Goal: Contribute content

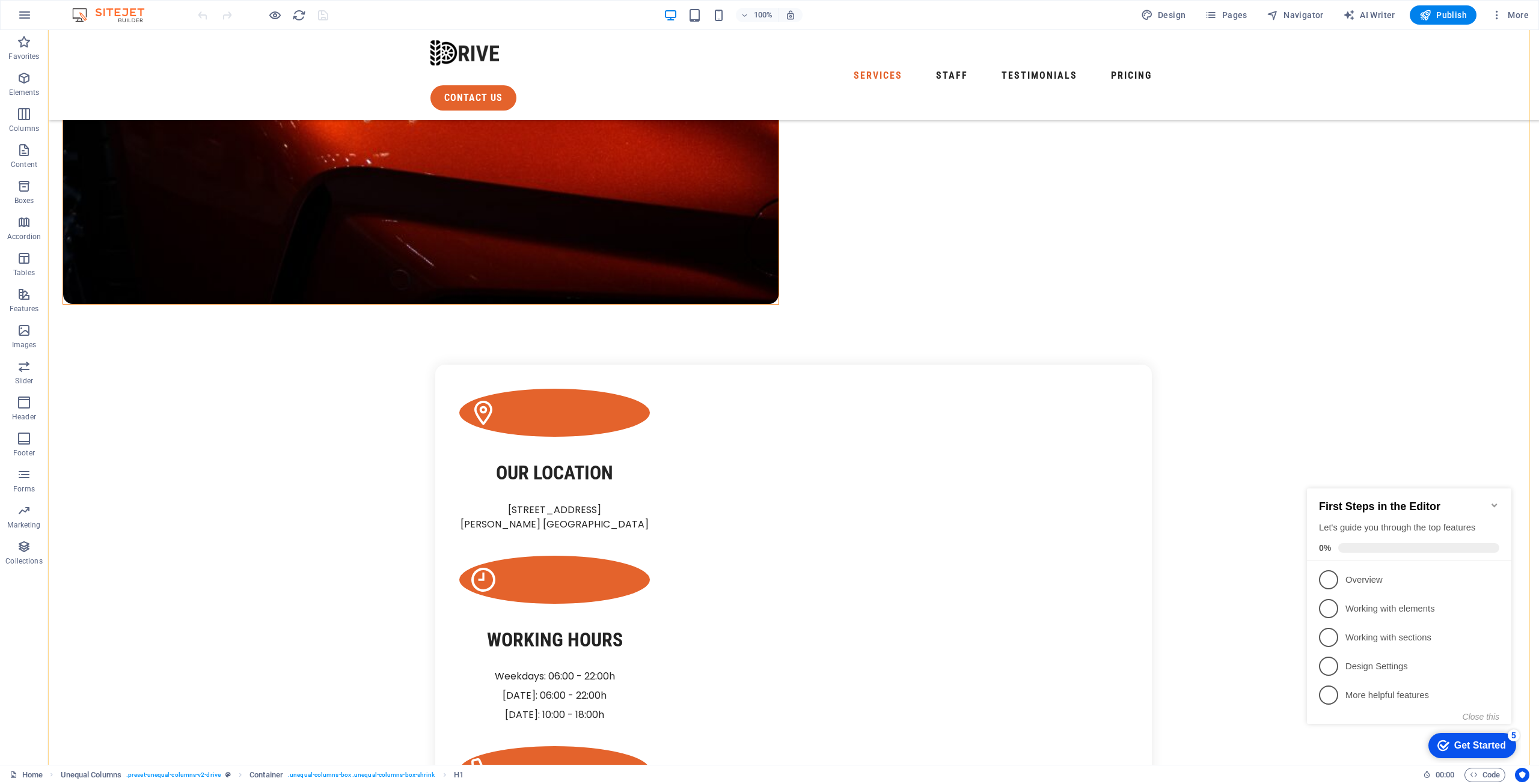
scroll to position [902, 0]
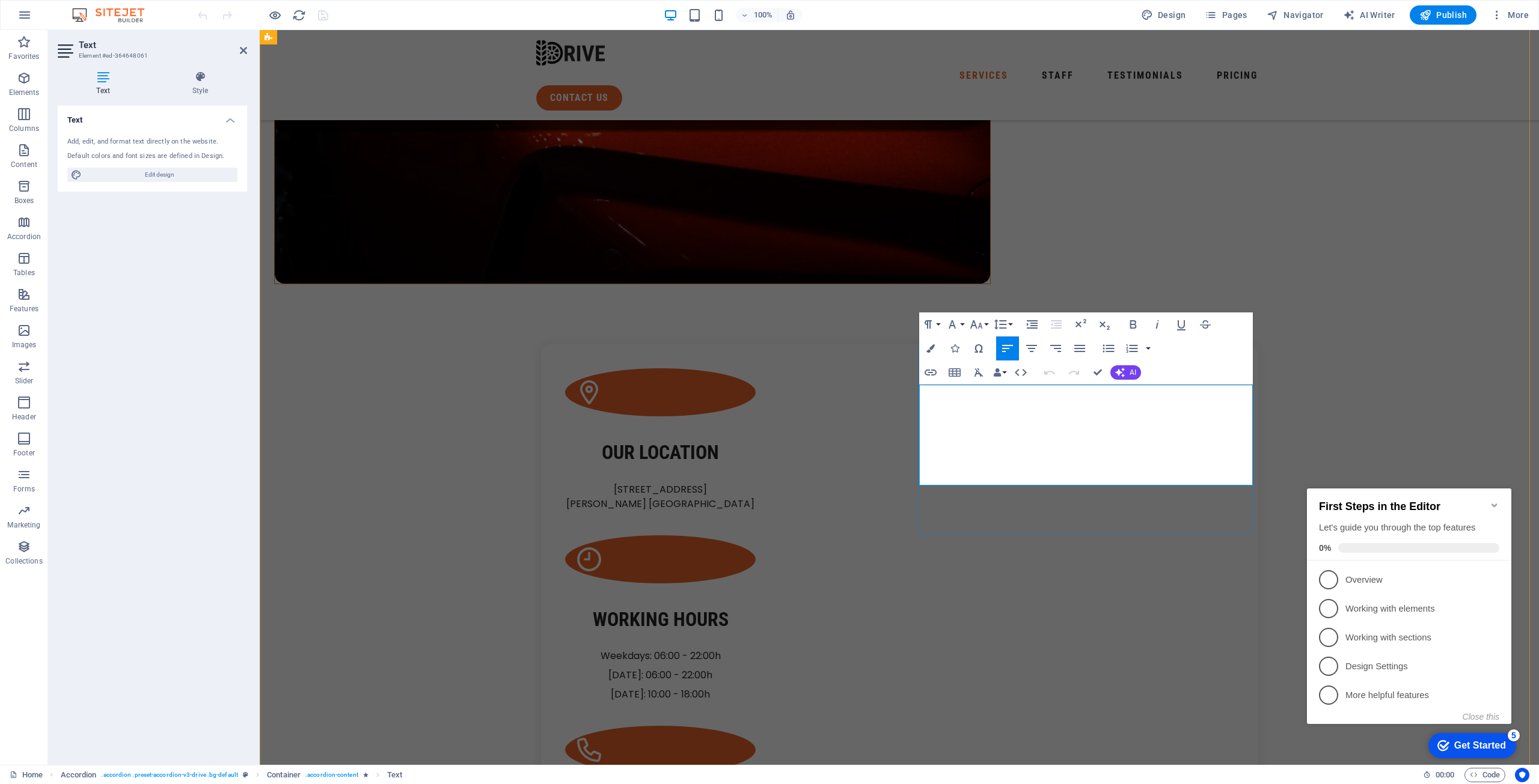
drag, startPoint x: 980, startPoint y: 393, endPoint x: 1025, endPoint y: 431, distance: 58.9
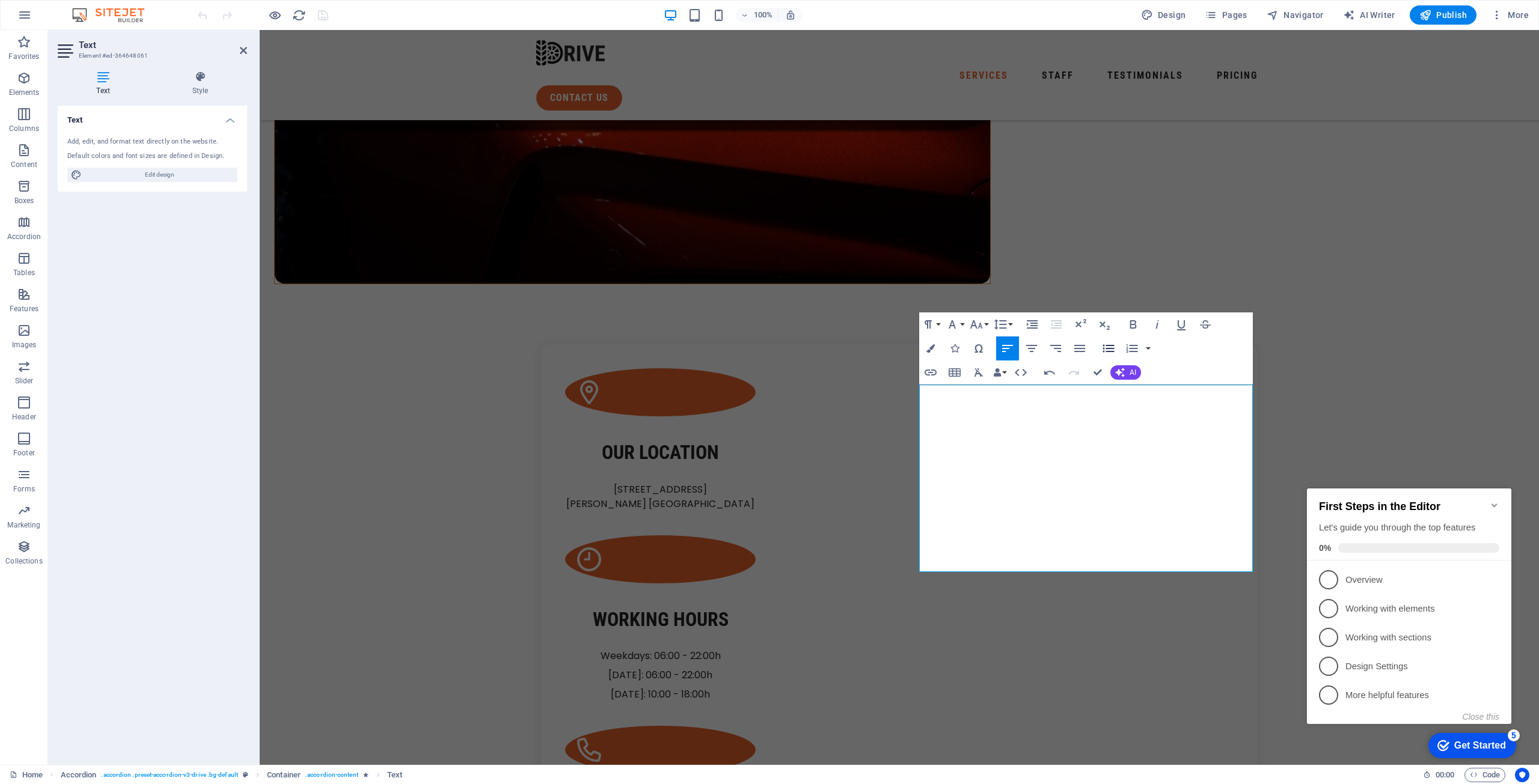
click at [1110, 346] on icon "button" at bounding box center [1109, 349] width 14 height 14
drag, startPoint x: 1142, startPoint y: 540, endPoint x: 932, endPoint y: 539, distance: 210.0
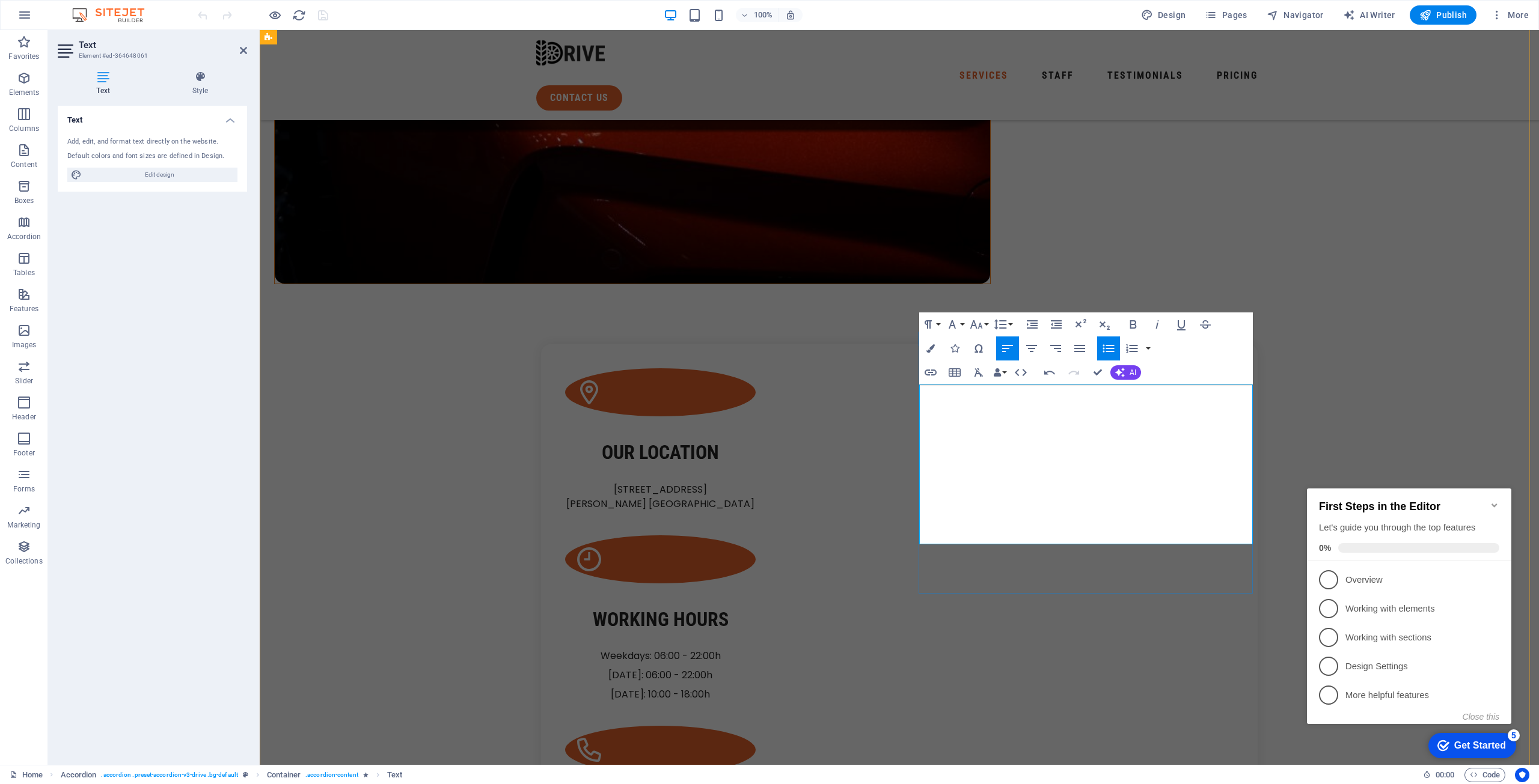
click at [1495, 500] on icon "Minimize checklist" at bounding box center [1494, 505] width 9 height 9
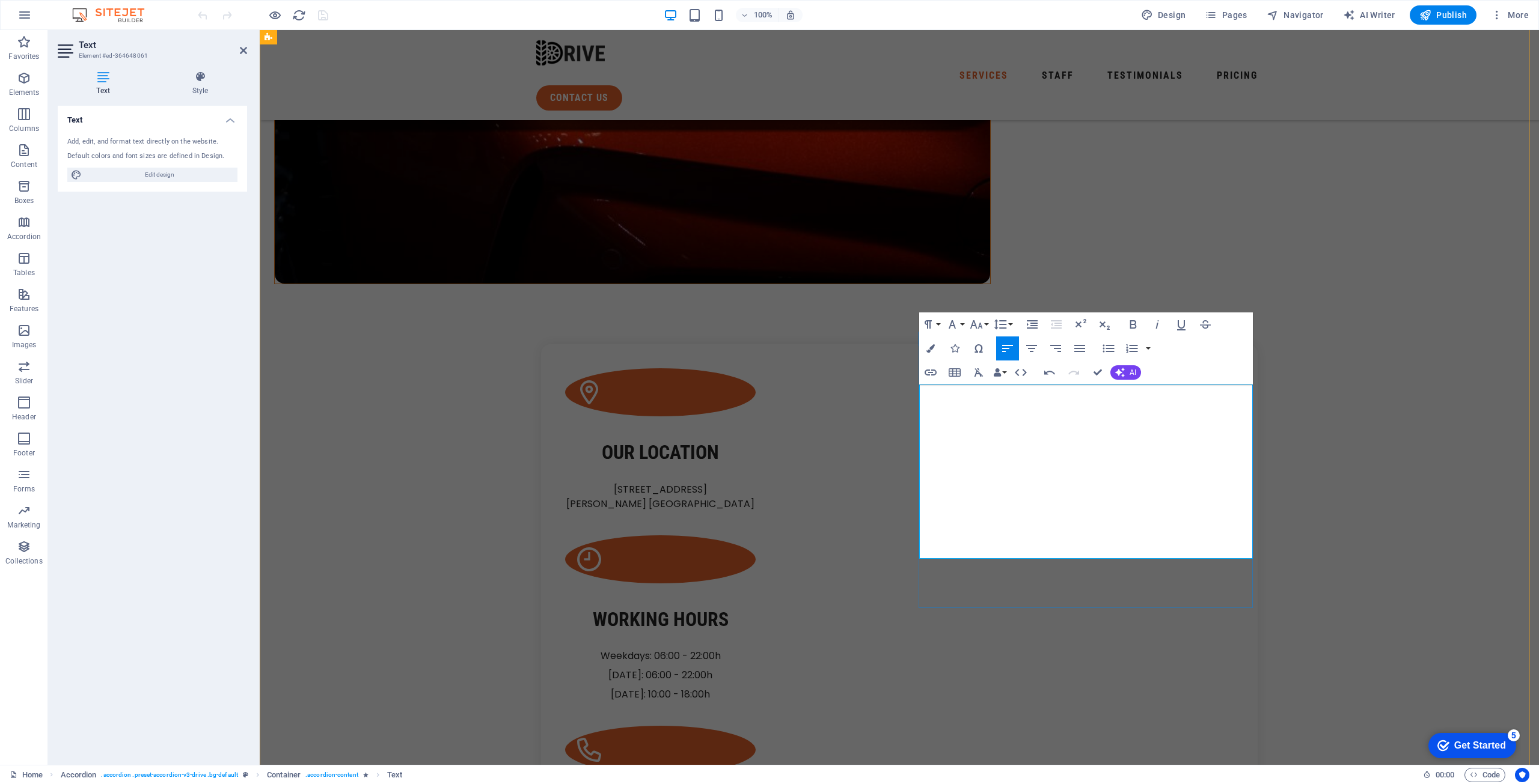
drag, startPoint x: 973, startPoint y: 496, endPoint x: 1070, endPoint y: 530, distance: 102.8
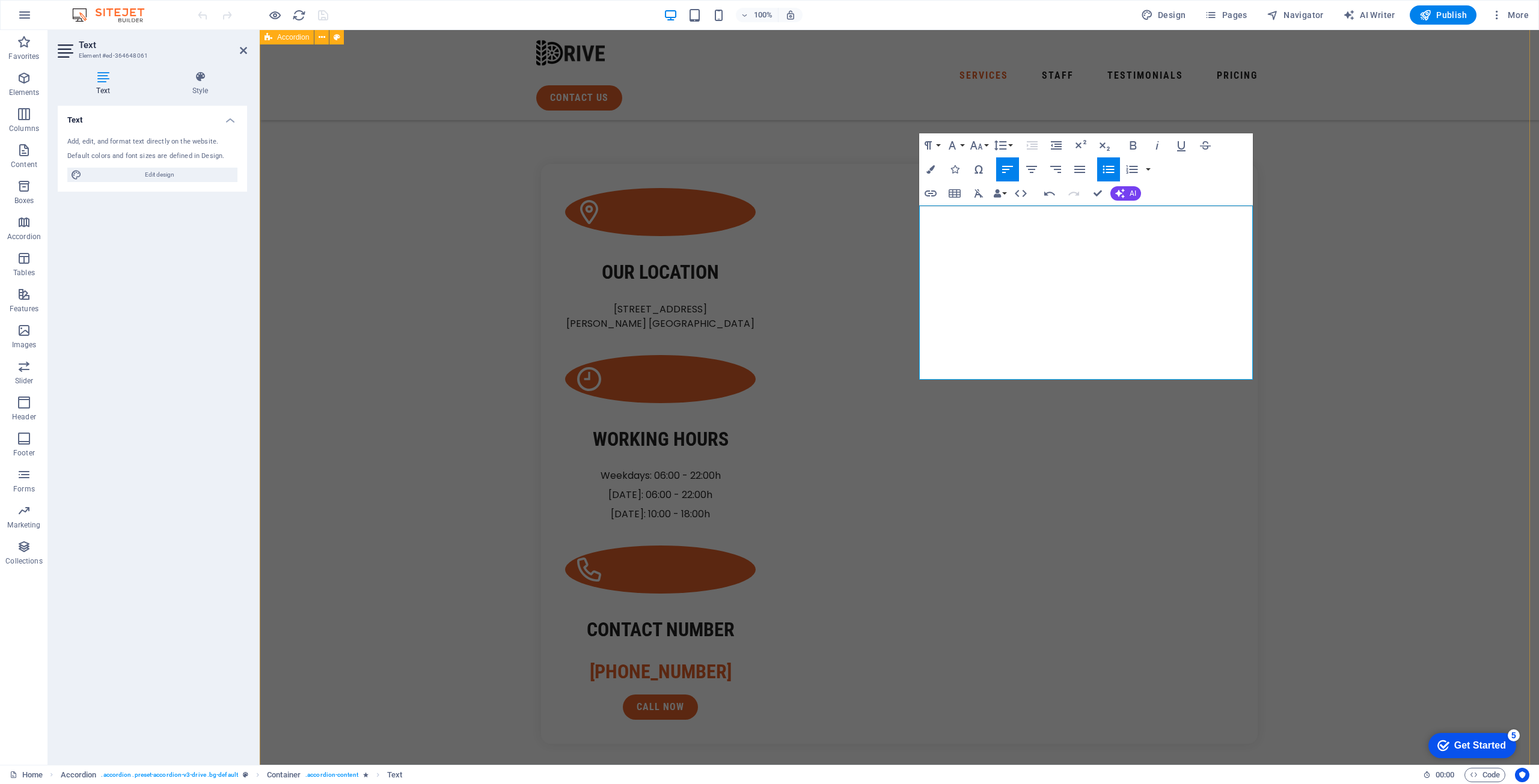
scroll to position [1021, 0]
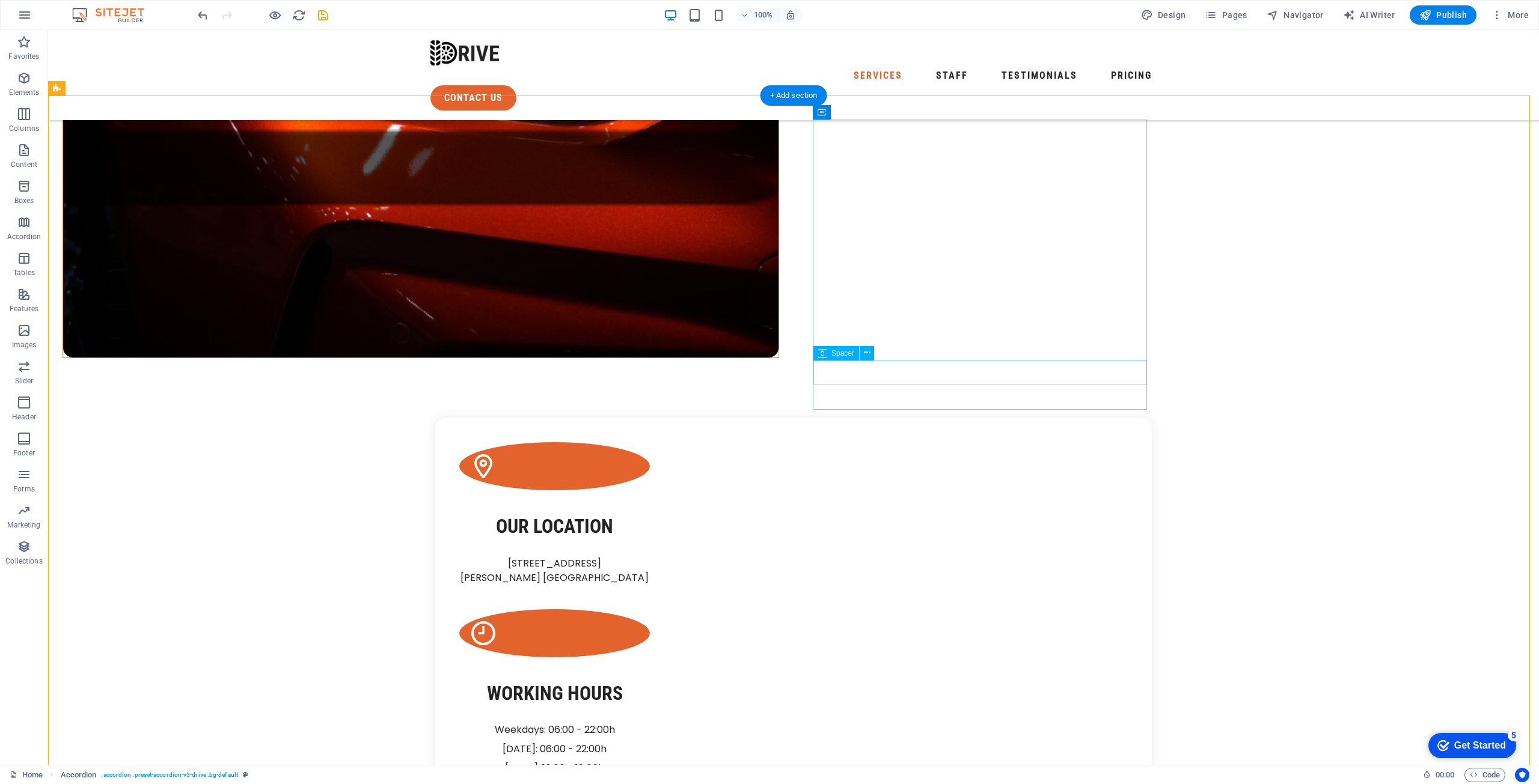
scroll to position [841, 0]
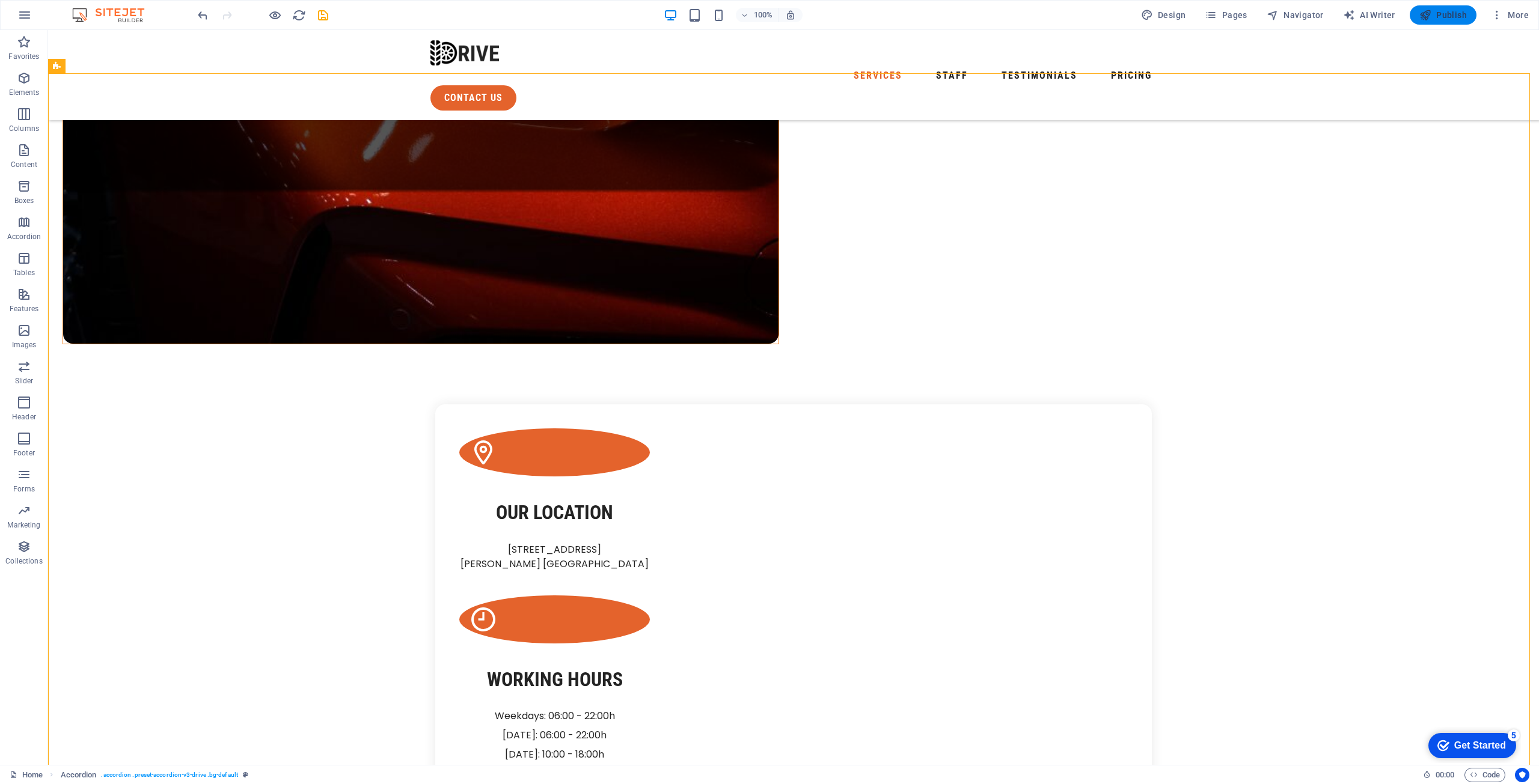
click at [1447, 17] on span "Publish" at bounding box center [1443, 15] width 48 height 12
